Goal: Communication & Community: Answer question/provide support

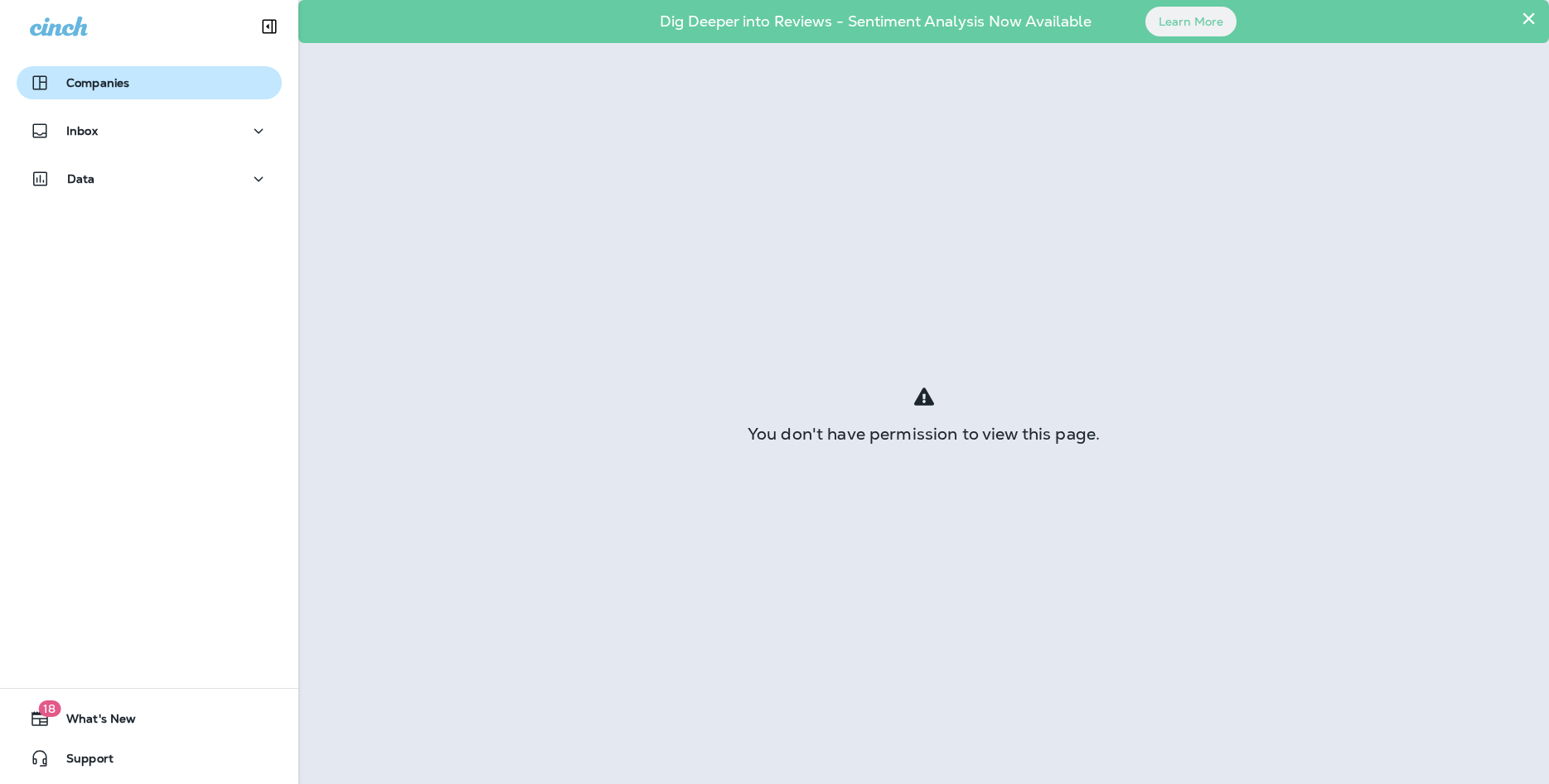
click at [119, 93] on button "Companies" at bounding box center [148, 83] width 265 height 33
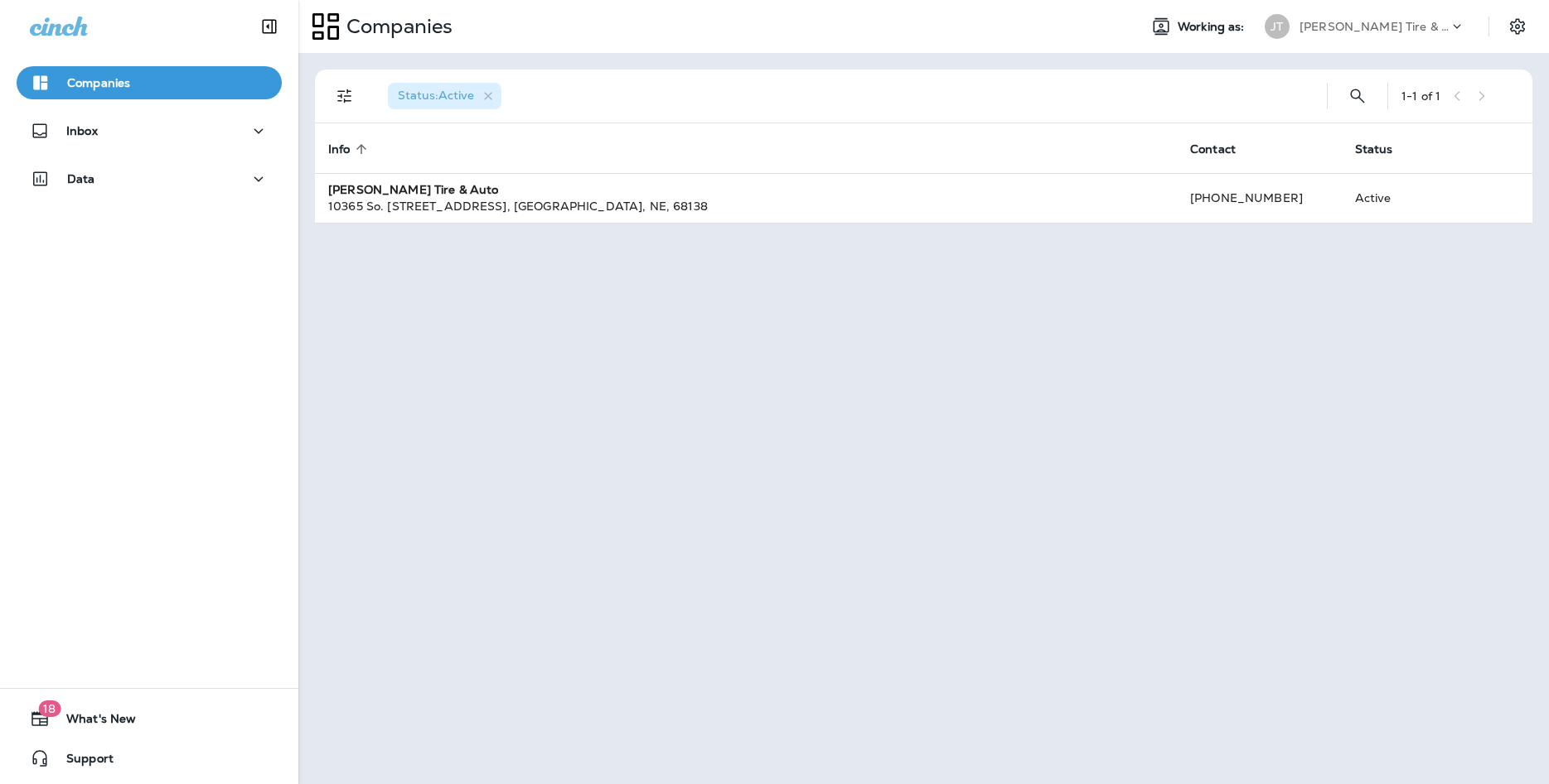
click at [100, 150] on div "Inbox" at bounding box center [149, 135] width 299 height 42
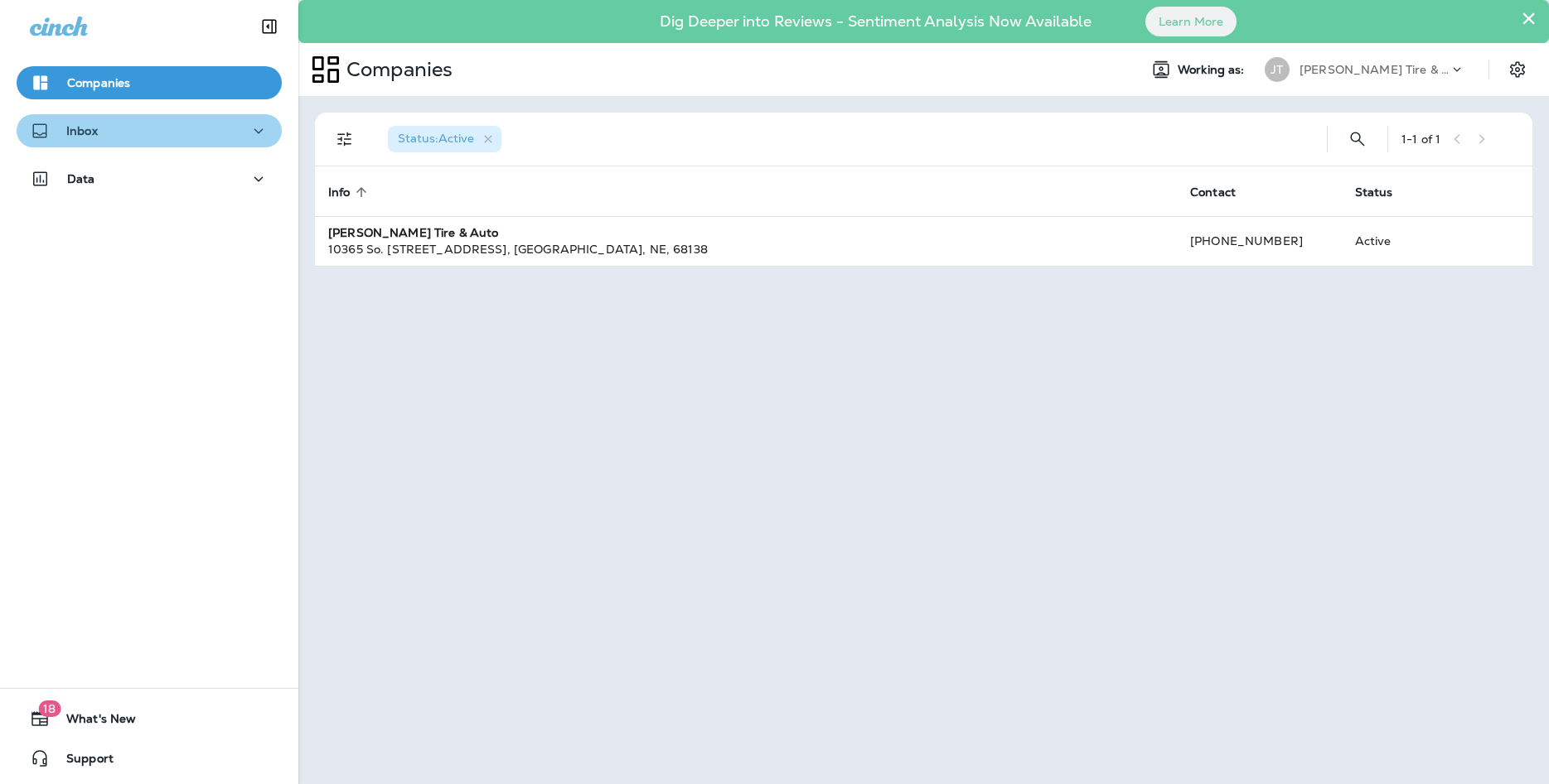
click at [98, 133] on p "Inbox" at bounding box center [82, 131] width 32 height 14
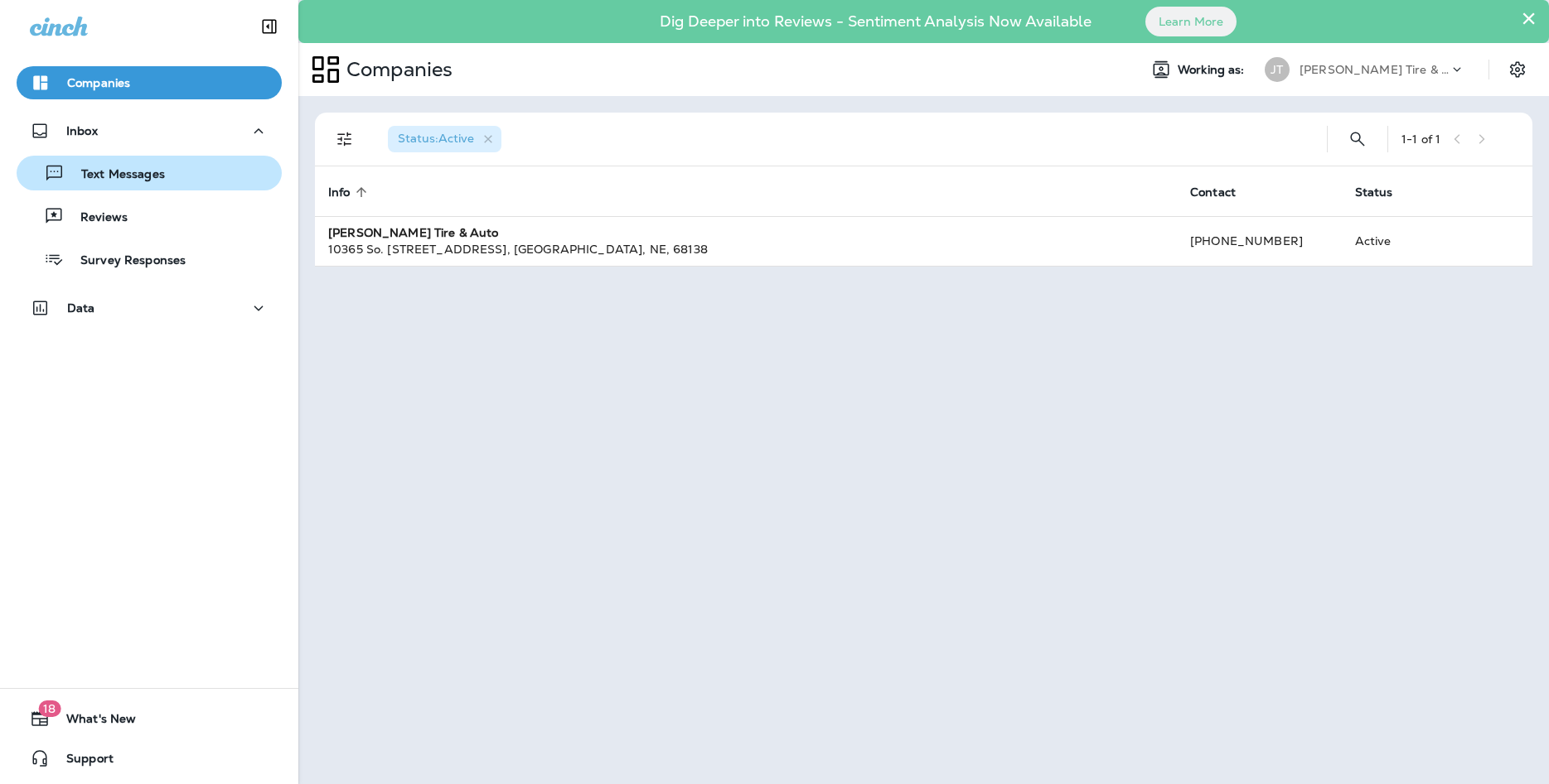
click at [128, 183] on div "Text Messages" at bounding box center [94, 172] width 142 height 25
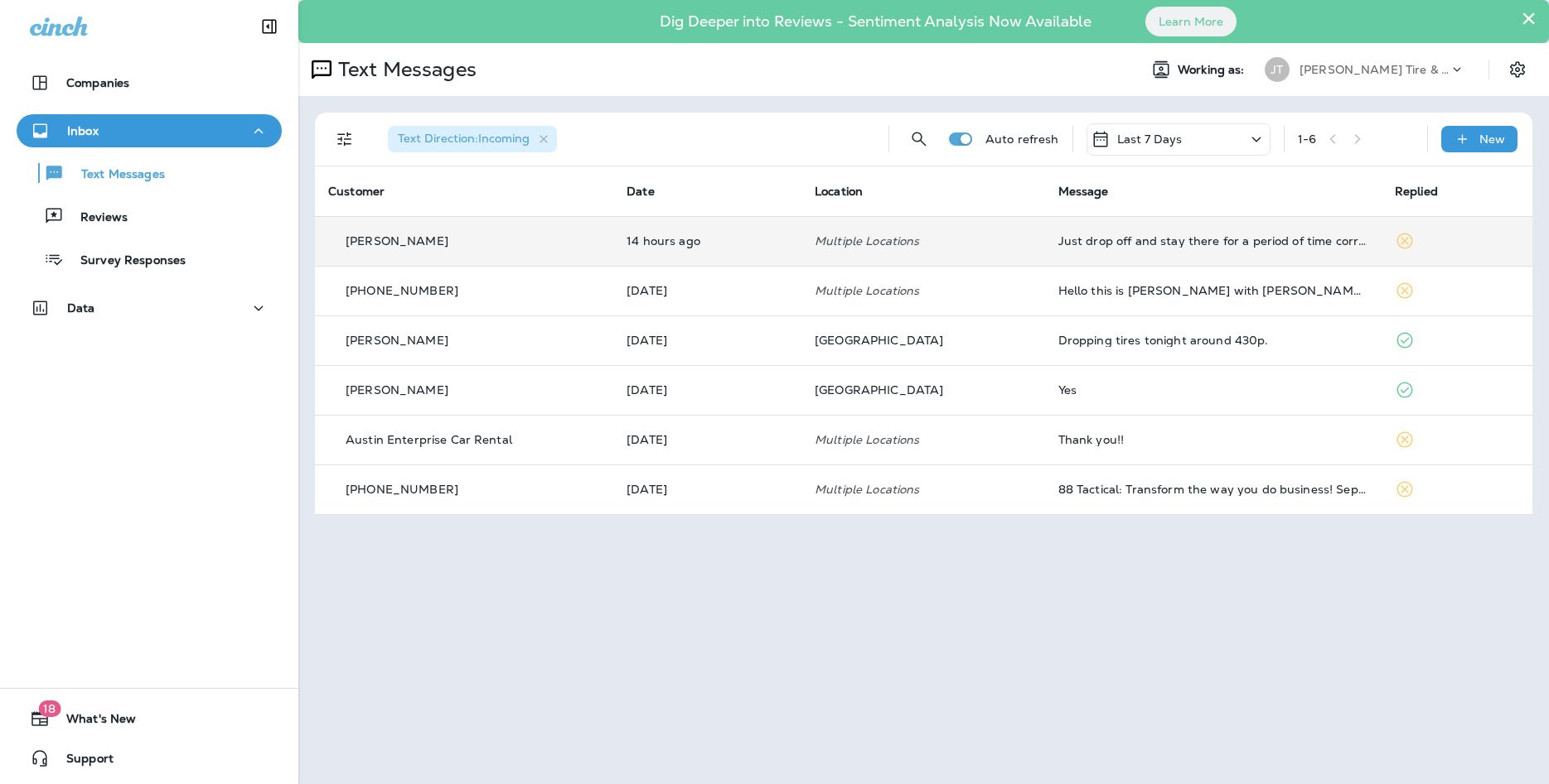
click at [1186, 240] on div "Just drop off and stay there for a period of time correct?" at bounding box center [1213, 241] width 310 height 14
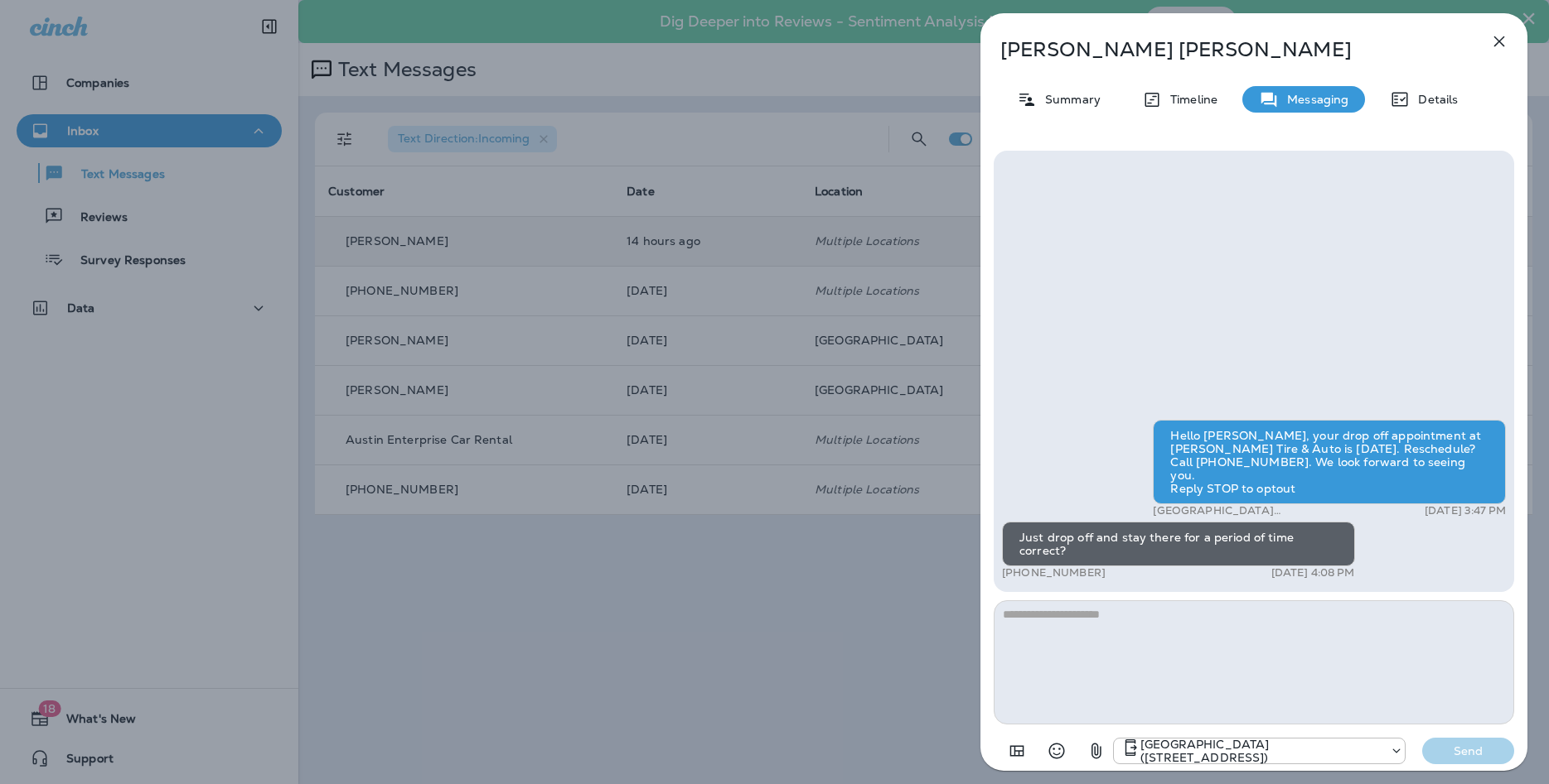
click at [1138, 636] on textarea at bounding box center [1254, 663] width 521 height 125
type textarea "**********"
click at [1481, 752] on p "Send" at bounding box center [1469, 751] width 70 height 15
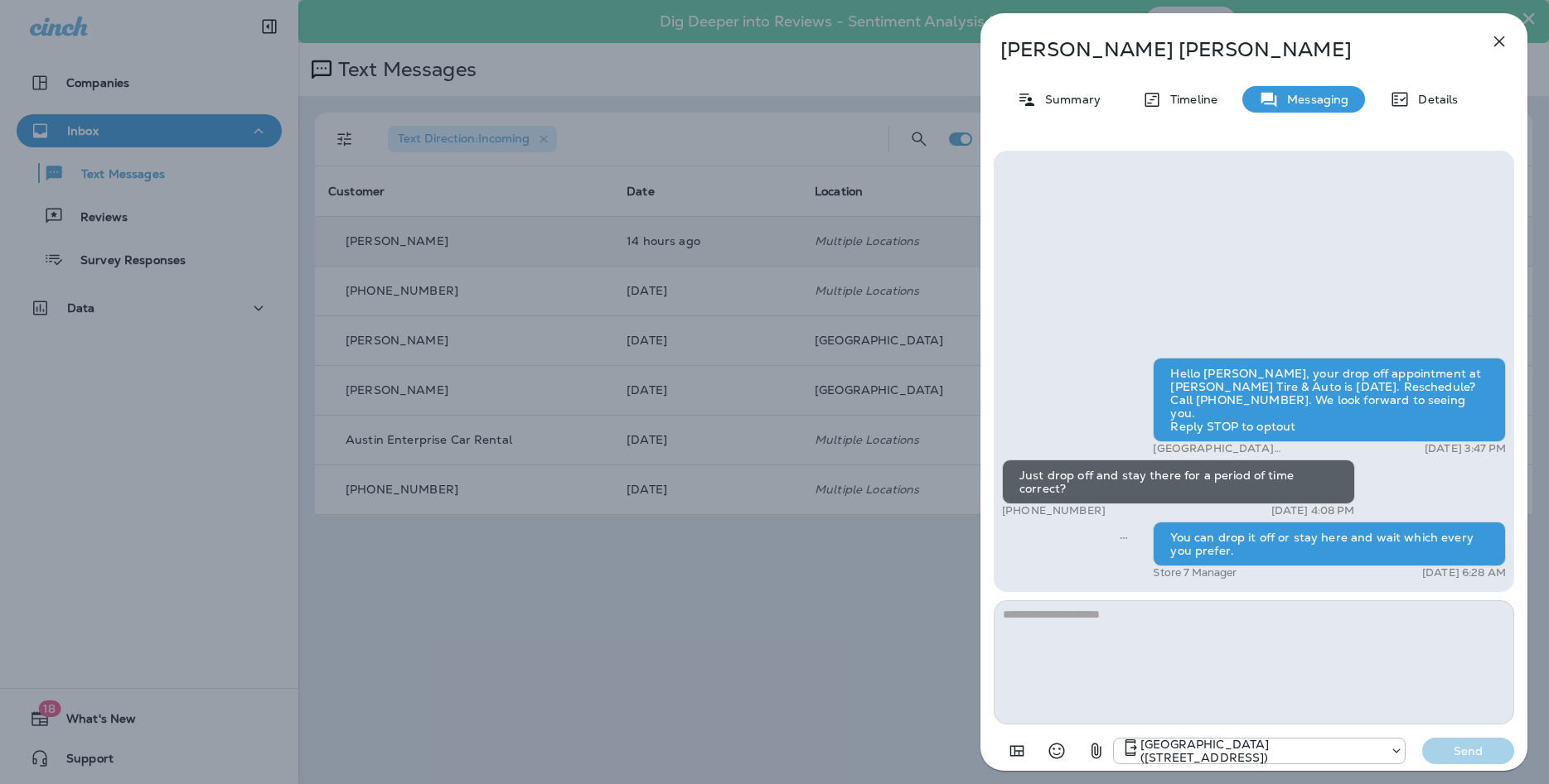
drag, startPoint x: 1504, startPoint y: 42, endPoint x: 1494, endPoint y: 55, distance: 16.4
click at [1505, 41] on icon "button" at bounding box center [1499, 41] width 20 height 20
